Goal: Navigation & Orientation: Go to known website

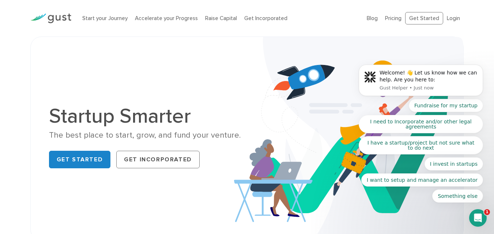
click at [445, 19] on body "Welcome! 👋 Let us know how we can help. Are you here to: Gust Helper • Just now…" at bounding box center [421, 82] width 140 height 259
click at [448, 16] on body "Welcome! 👋 Let us know how we can help. Are you here to: Gust Helper • Just now…" at bounding box center [421, 82] width 140 height 259
click at [449, 19] on body "Welcome! 👋 Let us know how we can help. Are you here to: Gust Helper • Just now…" at bounding box center [421, 82] width 140 height 259
click at [424, 17] on body "Welcome! 👋 Let us know how we can help. Are you here to: Gust Helper • Just now…" at bounding box center [421, 82] width 140 height 259
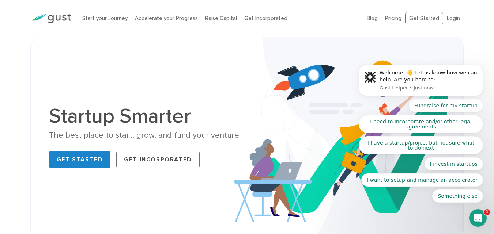
click at [424, 17] on body "Welcome! 👋 Let us know how we can help. Are you here to: Gust Helper • Just now…" at bounding box center [421, 82] width 140 height 259
click at [421, 19] on body "Welcome! 👋 Let us know how we can help. Are you here to: Gust Helper • Just now…" at bounding box center [421, 82] width 140 height 259
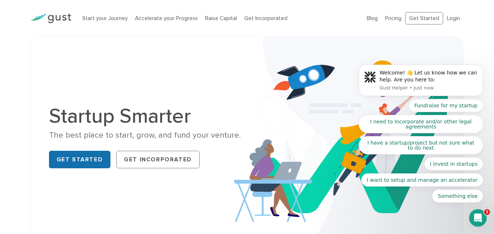
click at [84, 158] on link "Get Started" at bounding box center [80, 160] width 62 height 18
